Goal: Navigation & Orientation: Find specific page/section

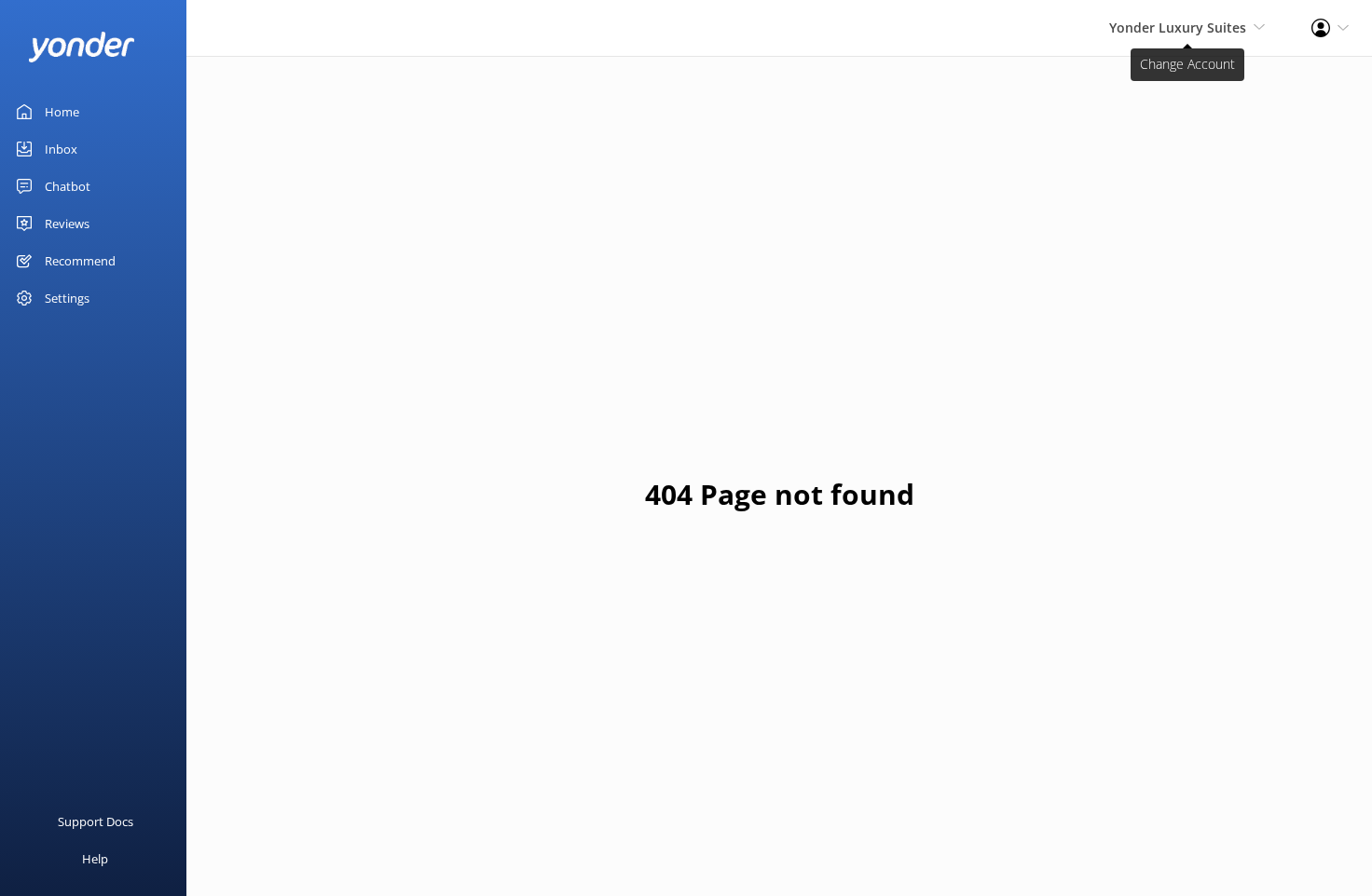
click at [1178, 35] on span "Yonder Luxury Suites" at bounding box center [1177, 27] width 137 height 17
click at [60, 121] on div "Home" at bounding box center [62, 111] width 35 height 37
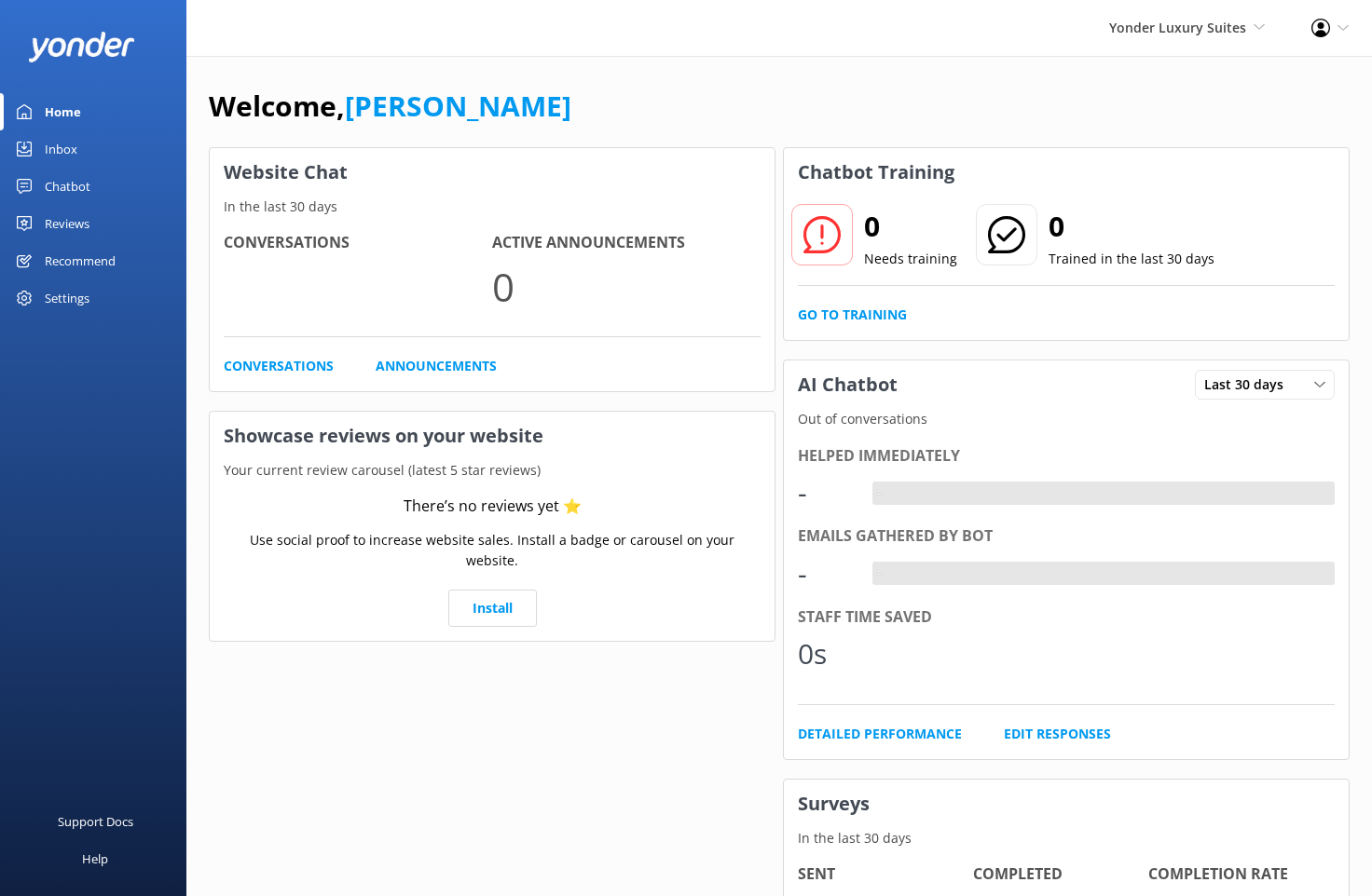
click at [1173, 57] on div "Welcome, [PERSON_NAME] Website Chat In the last 30 days Conversations Active An…" at bounding box center [779, 640] width 1185 height 1170
